Goal: Transaction & Acquisition: Purchase product/service

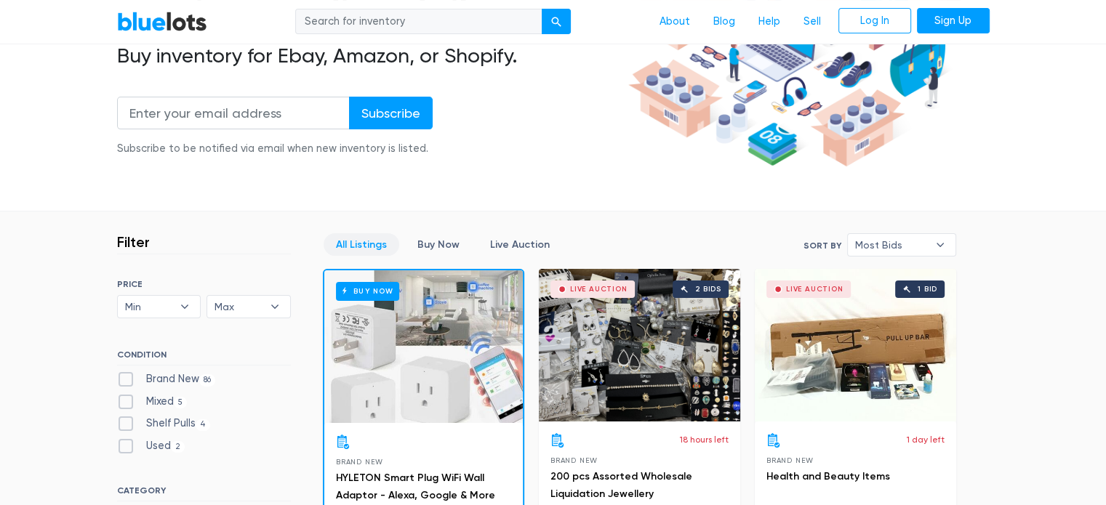
scroll to position [436, 0]
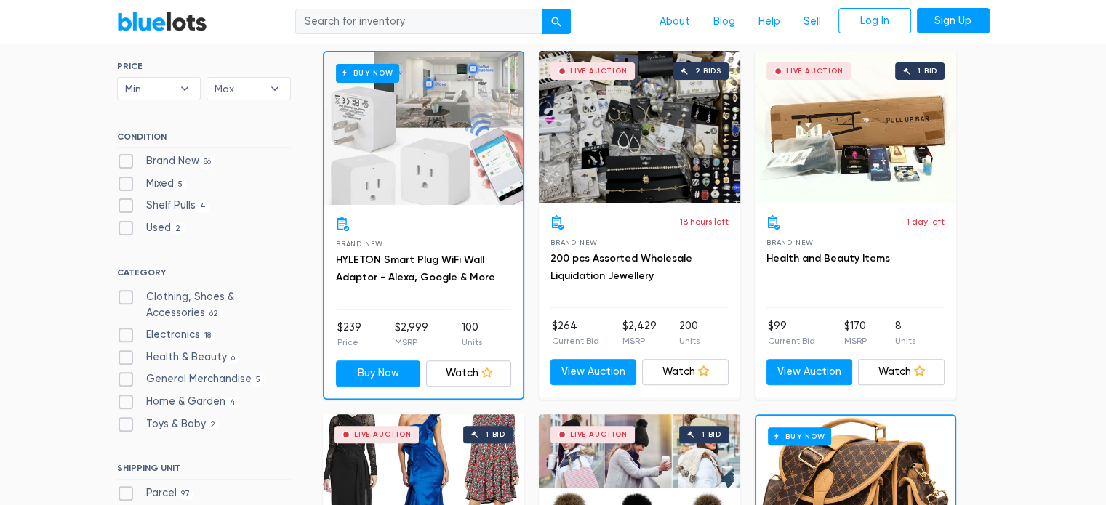
click at [121, 295] on label "Clothing, Shoes & Accessories 62" at bounding box center [204, 304] width 174 height 31
click at [121, 295] on Accessories"] "Clothing, Shoes & Accessories 62" at bounding box center [121, 293] width 9 height 9
checkbox Accessories"] "true"
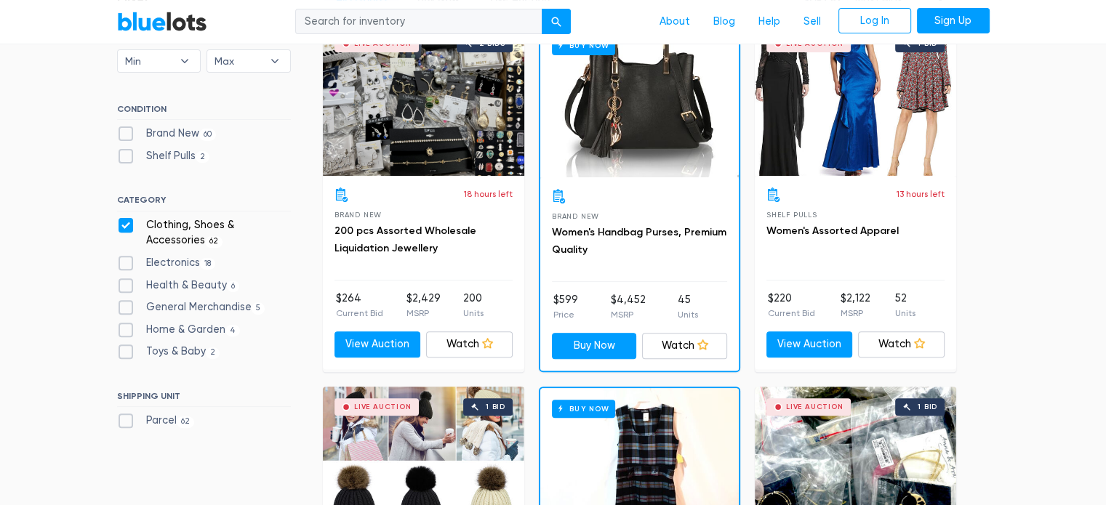
scroll to position [246, 0]
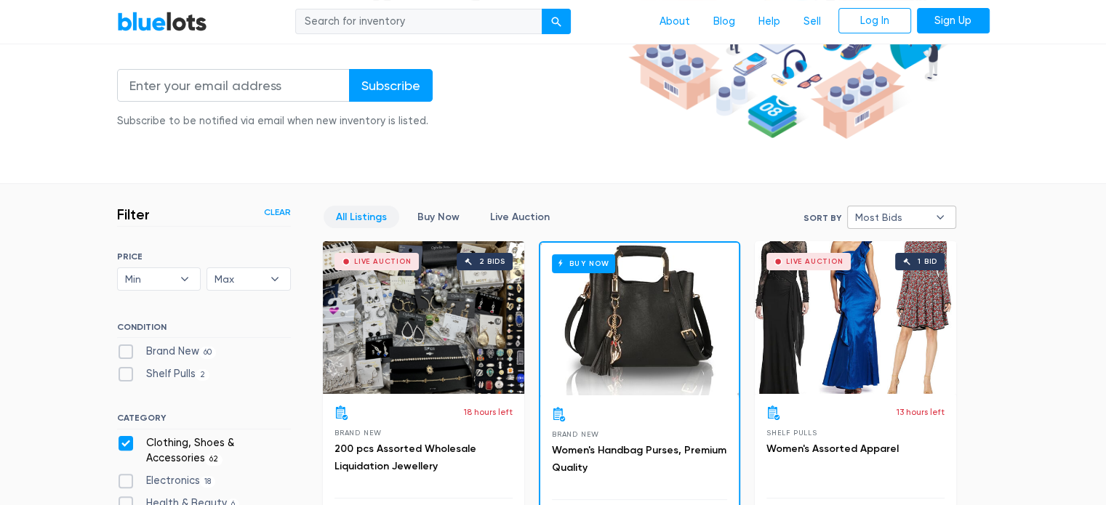
click at [863, 216] on span "Most Bids" at bounding box center [891, 218] width 73 height 22
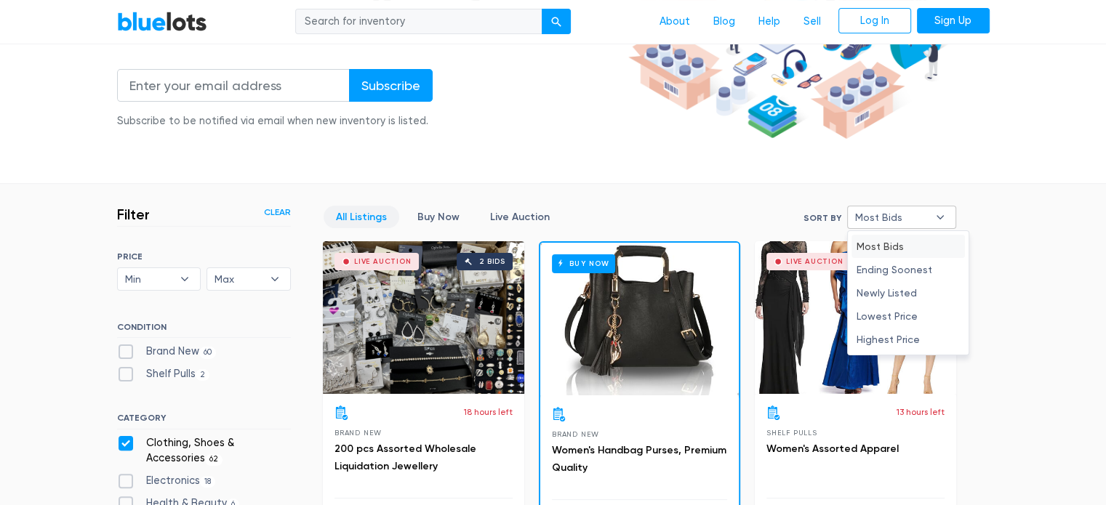
scroll to position [464, 0]
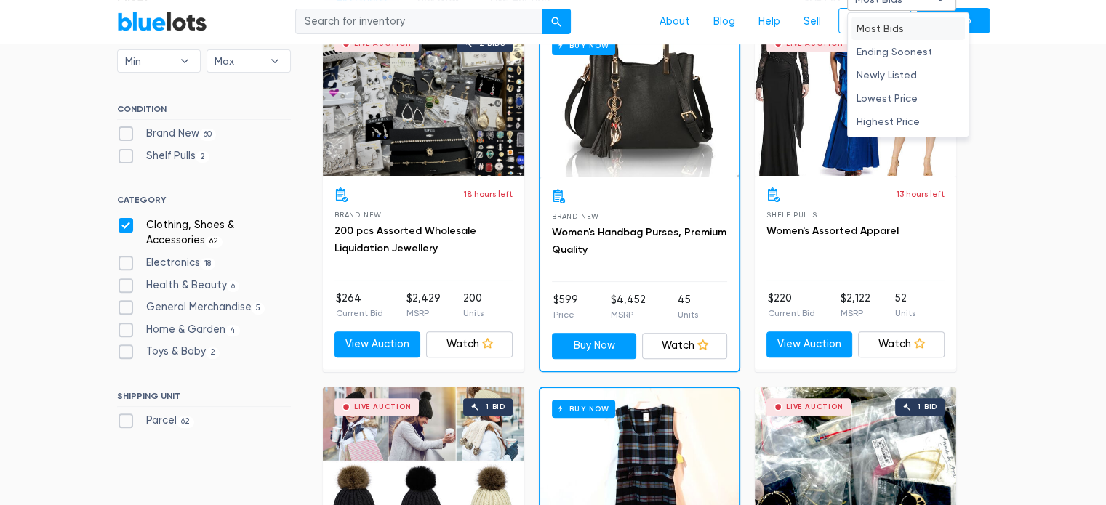
click at [124, 283] on label "Health & Beauty 6" at bounding box center [178, 286] width 123 height 16
click at [124, 283] on Beauty"] "Health & Beauty 6" at bounding box center [121, 282] width 9 height 9
checkbox Beauty"] "true"
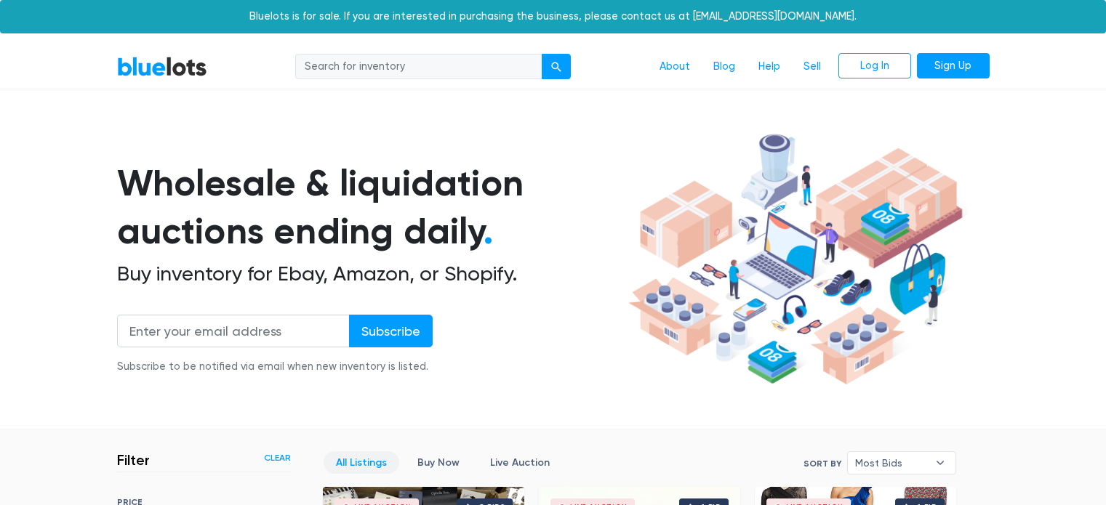
scroll to position [391, 0]
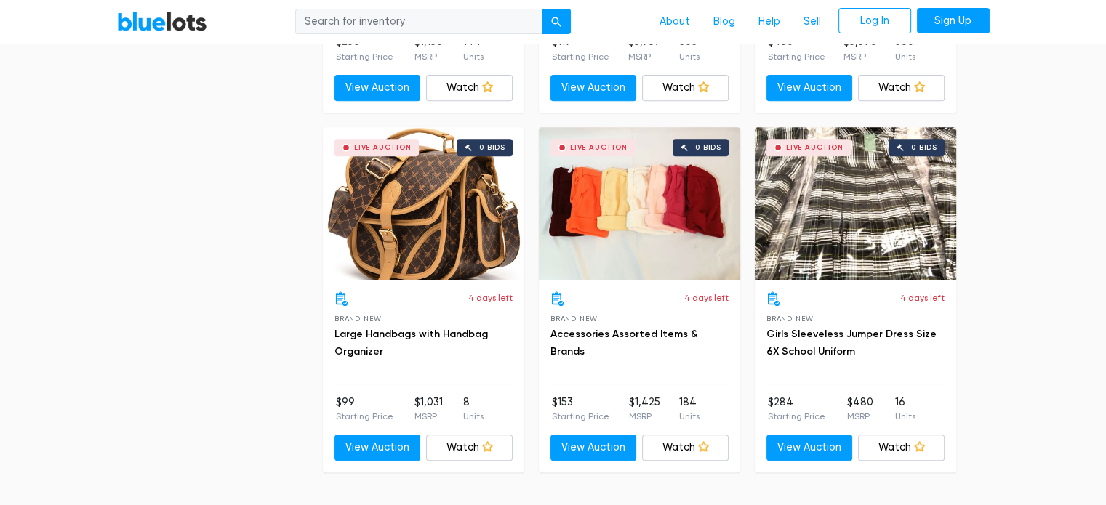
scroll to position [6434, 0]
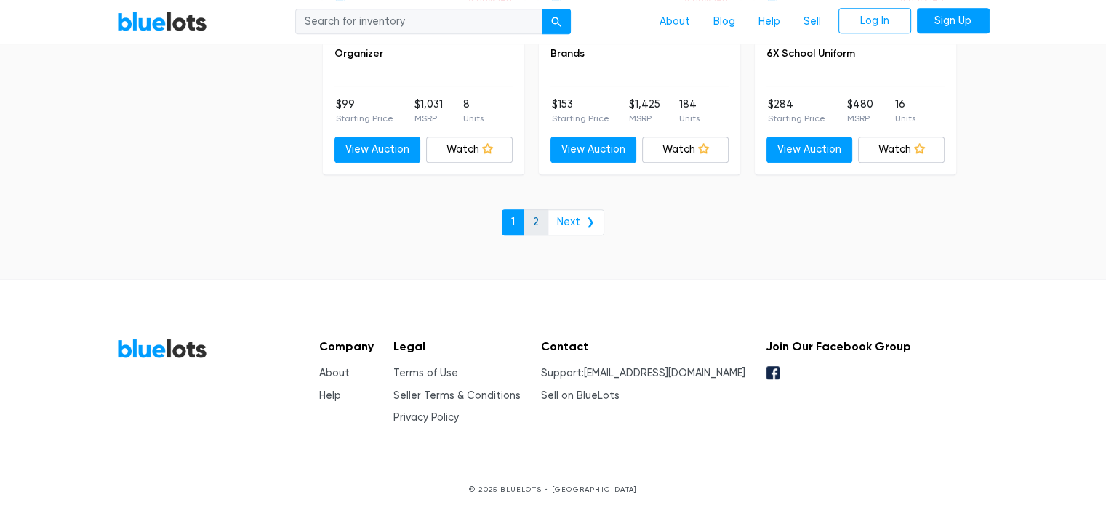
click at [540, 217] on link "2" at bounding box center [536, 222] width 25 height 26
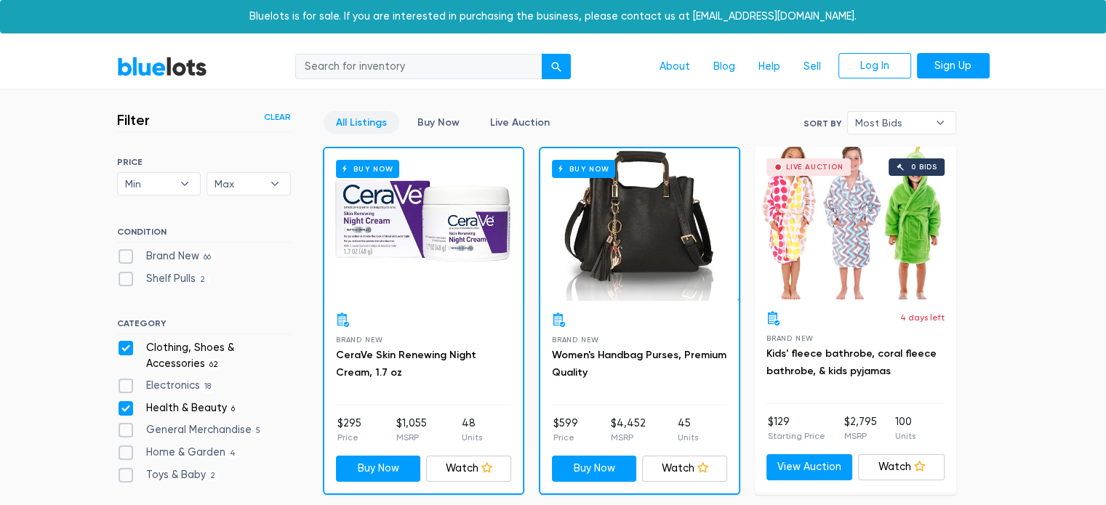
click at [124, 340] on label "Clothing, Shoes & Accessories 62" at bounding box center [204, 355] width 174 height 31
click at [124, 340] on Accessories"] "Clothing, Shoes & Accessories 62" at bounding box center [121, 344] width 9 height 9
checkbox Accessories"] "false"
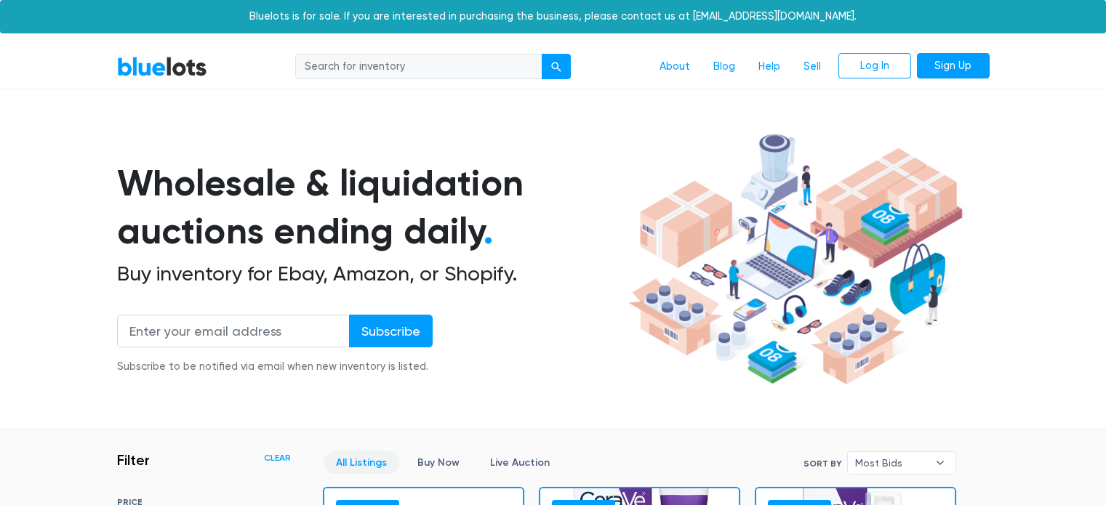
scroll to position [391, 0]
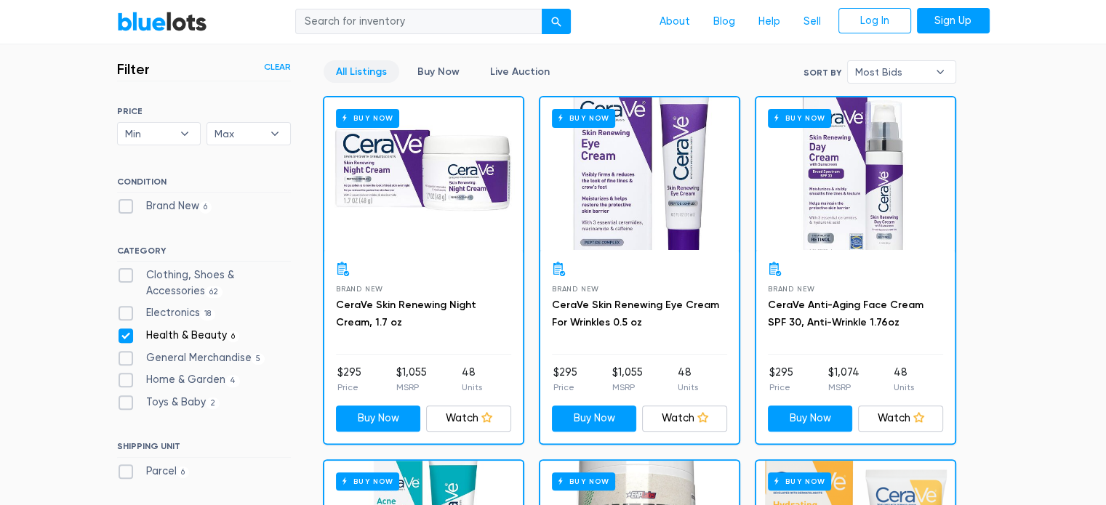
click at [127, 335] on label "Health & Beauty 6" at bounding box center [178, 336] width 123 height 16
click at [127, 335] on Beauty"] "Health & Beauty 6" at bounding box center [121, 332] width 9 height 9
checkbox Beauty"] "false"
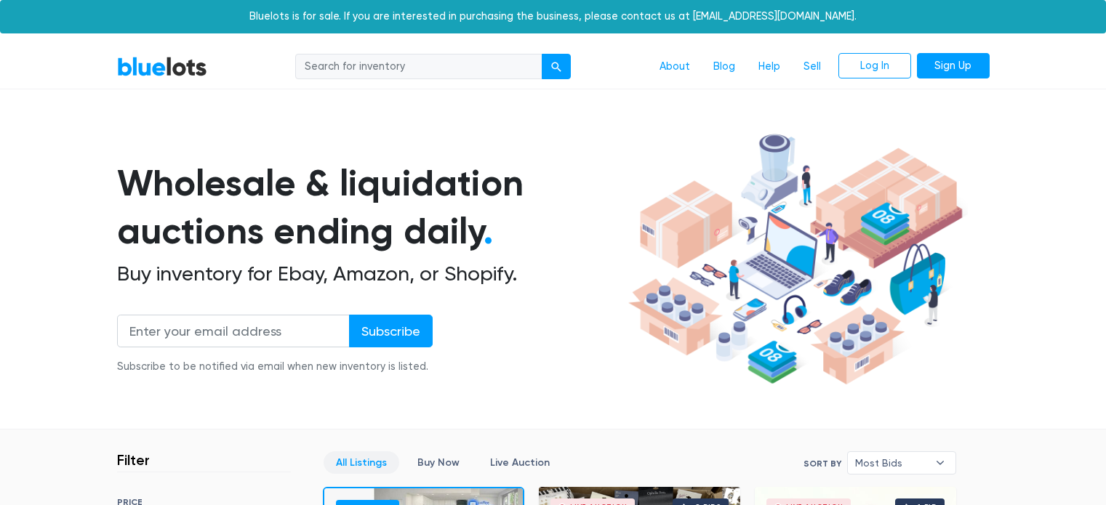
scroll to position [28, 0]
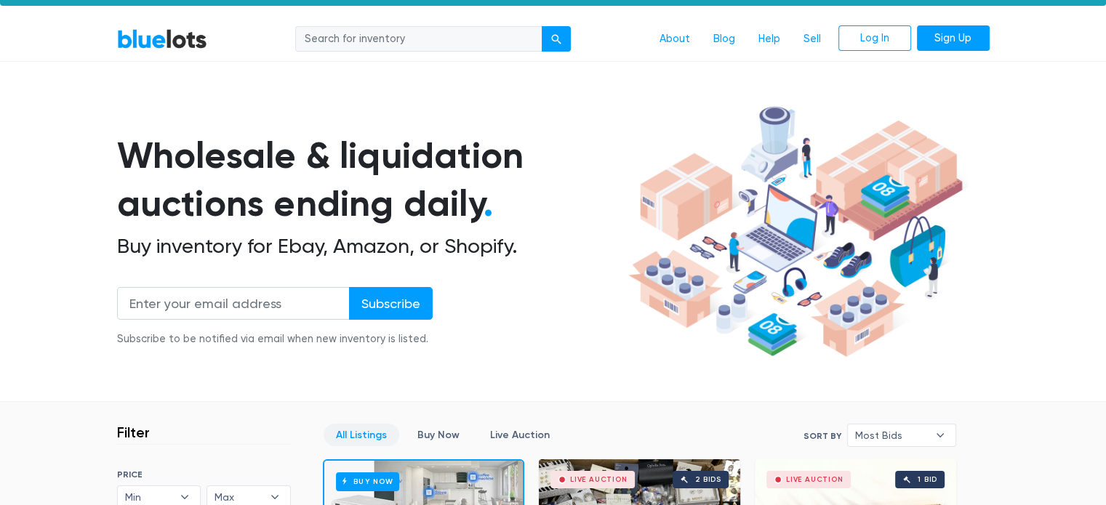
click at [26, 245] on section "Wholesale & liquidation auctions ending daily . Buy inventory for Ebay, Amazon,…" at bounding box center [553, 251] width 1106 height 303
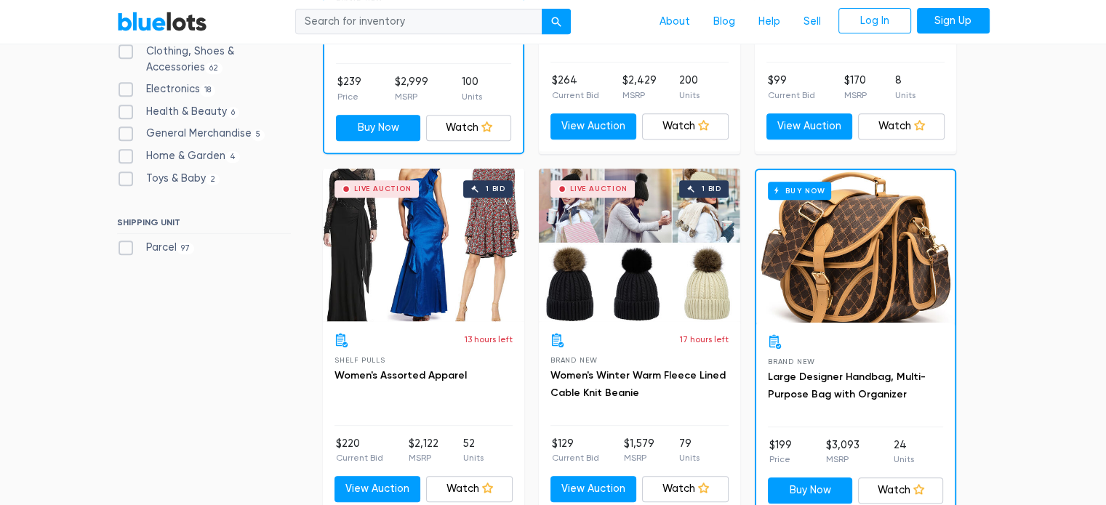
scroll to position [900, 0]
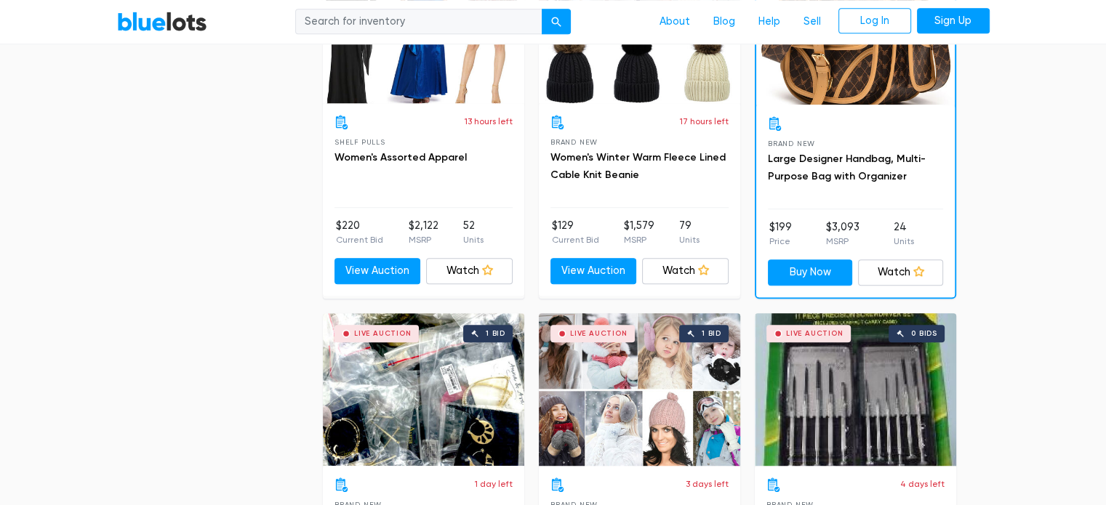
click at [392, 87] on div "Live Auction 1 bid" at bounding box center [423, 27] width 201 height 153
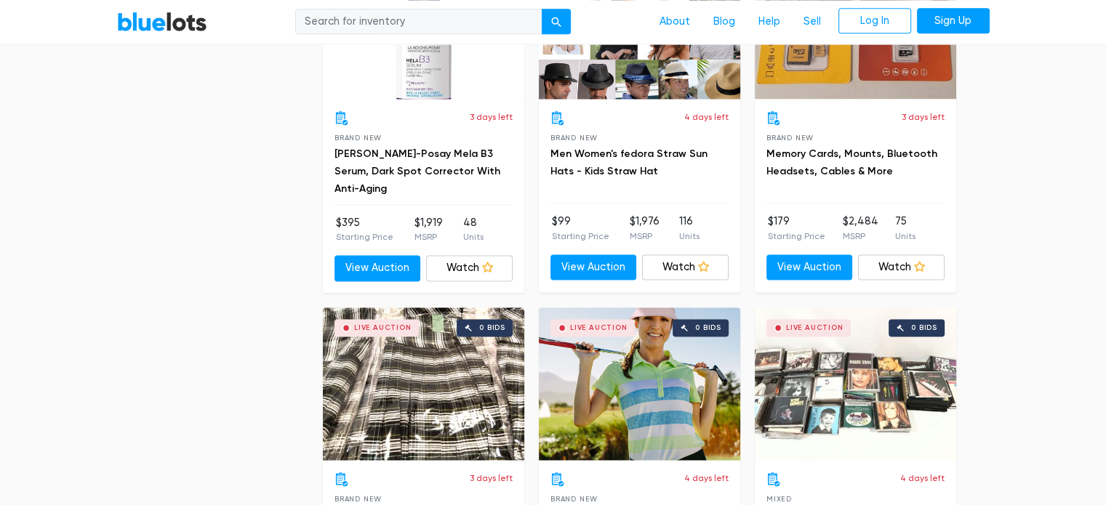
scroll to position [0, 0]
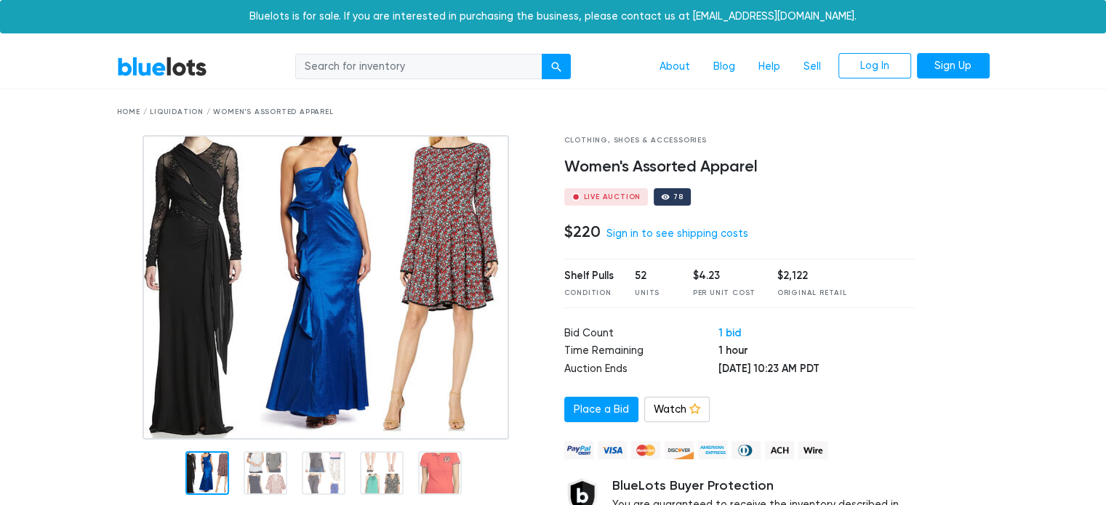
scroll to position [145, 0]
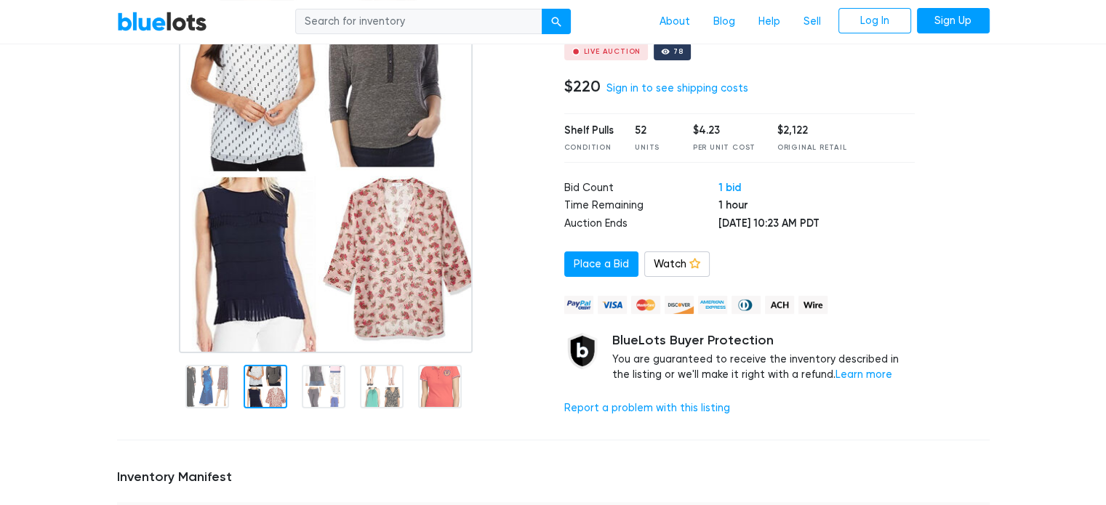
click at [270, 397] on div at bounding box center [266, 387] width 44 height 44
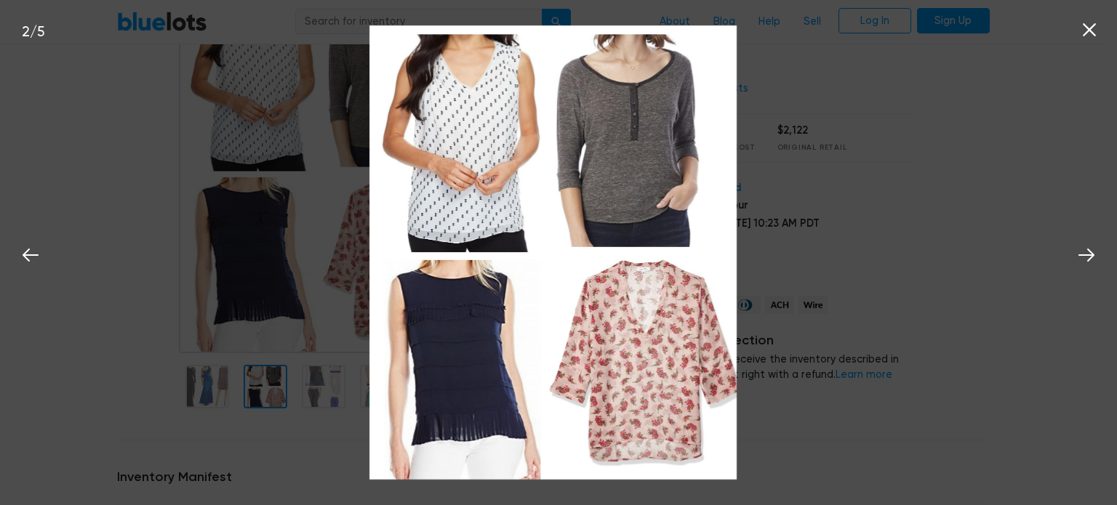
click at [1094, 25] on icon at bounding box center [1089, 29] width 13 height 13
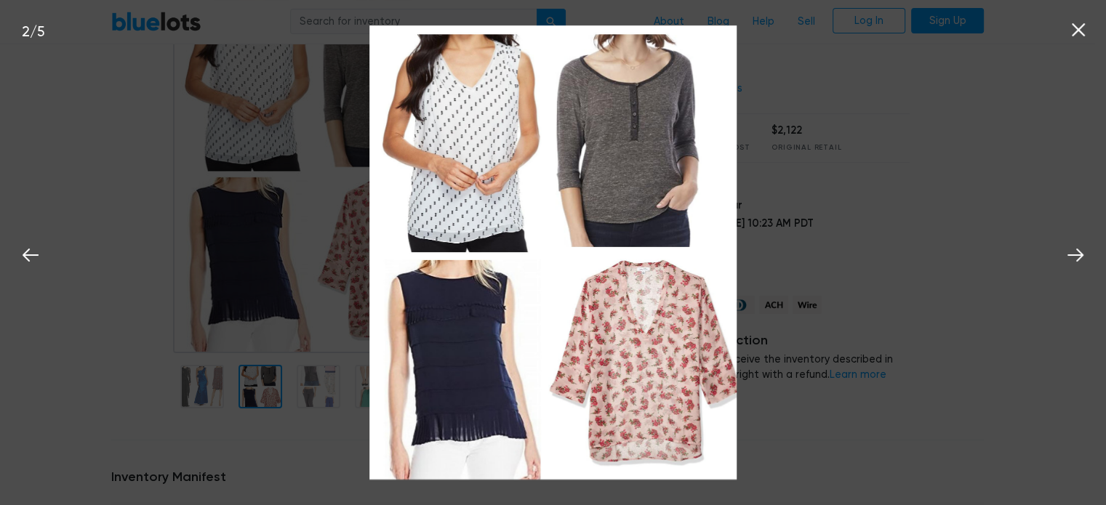
click at [1094, 25] on nav "BlueLots About Blog Help Sell Log In Sign Up" at bounding box center [547, 22] width 1095 height 44
